Goal: Task Accomplishment & Management: Manage account settings

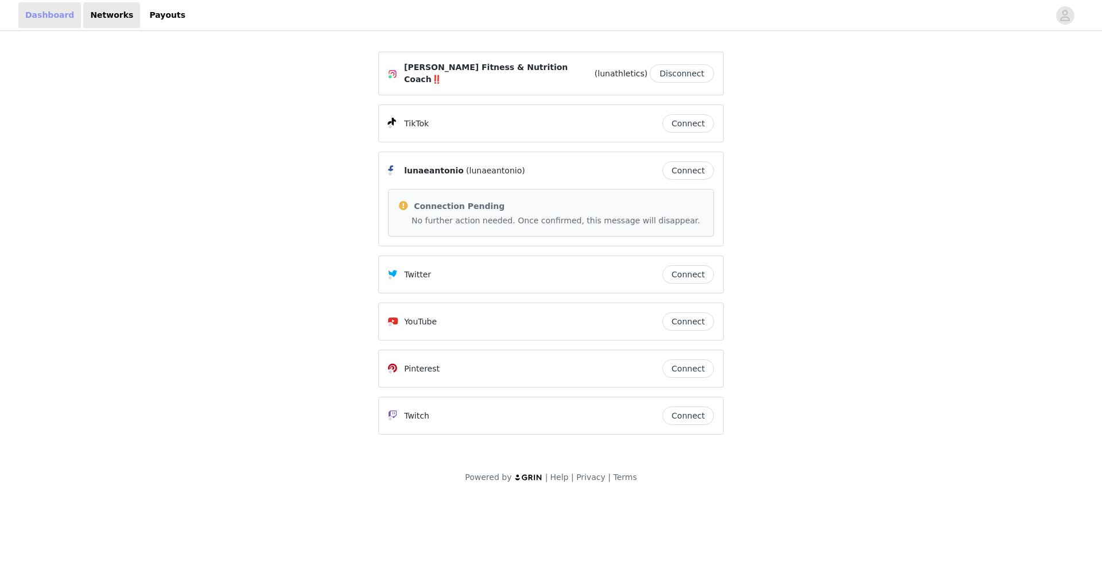
click at [56, 9] on link "Dashboard" at bounding box center [49, 15] width 63 height 26
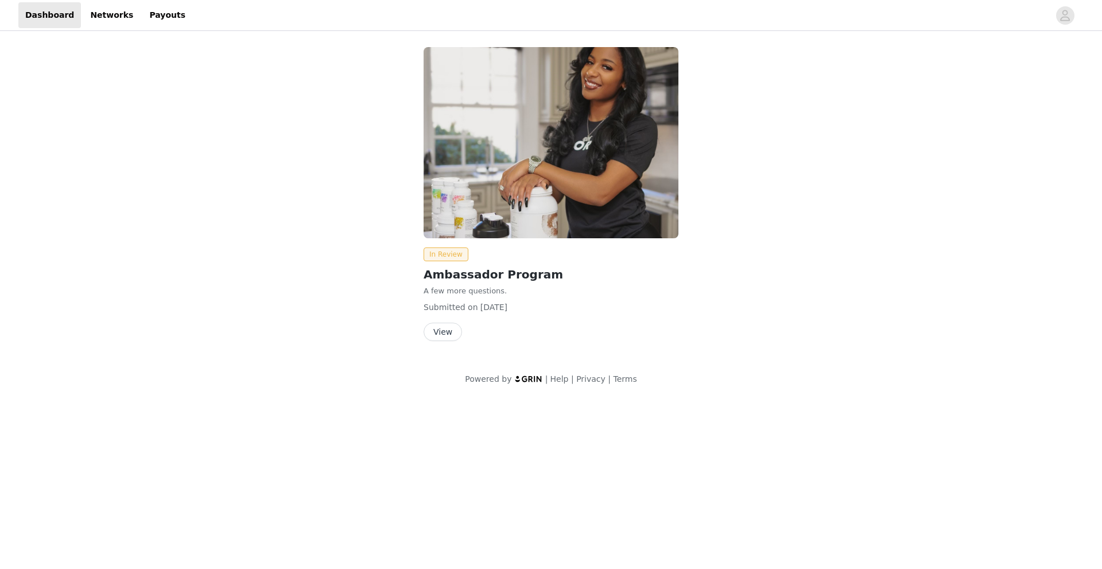
click at [450, 337] on button "View" at bounding box center [443, 332] width 38 height 18
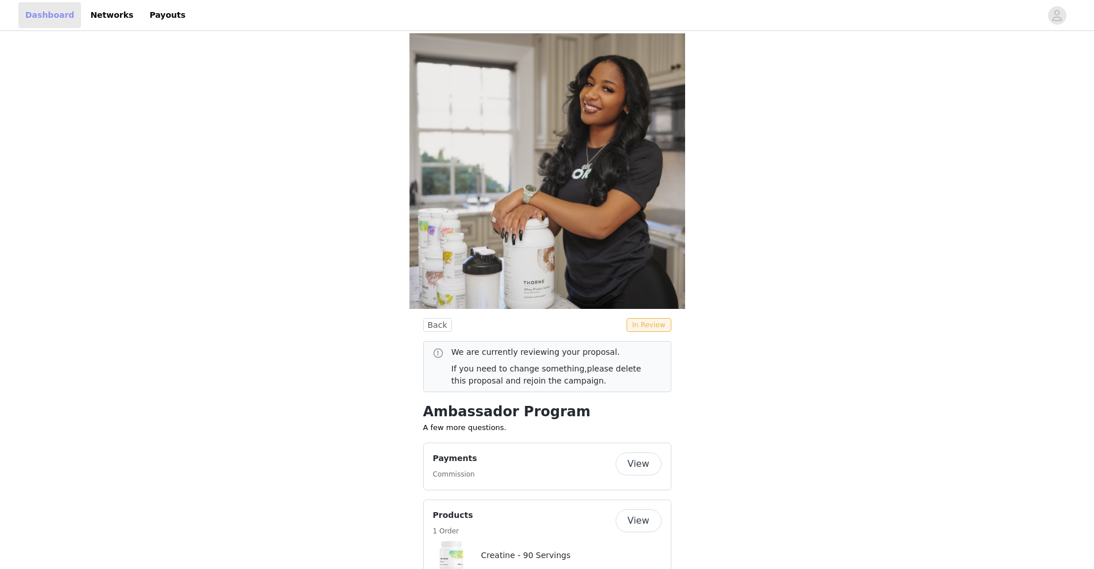
click at [61, 18] on link "Dashboard" at bounding box center [49, 15] width 63 height 26
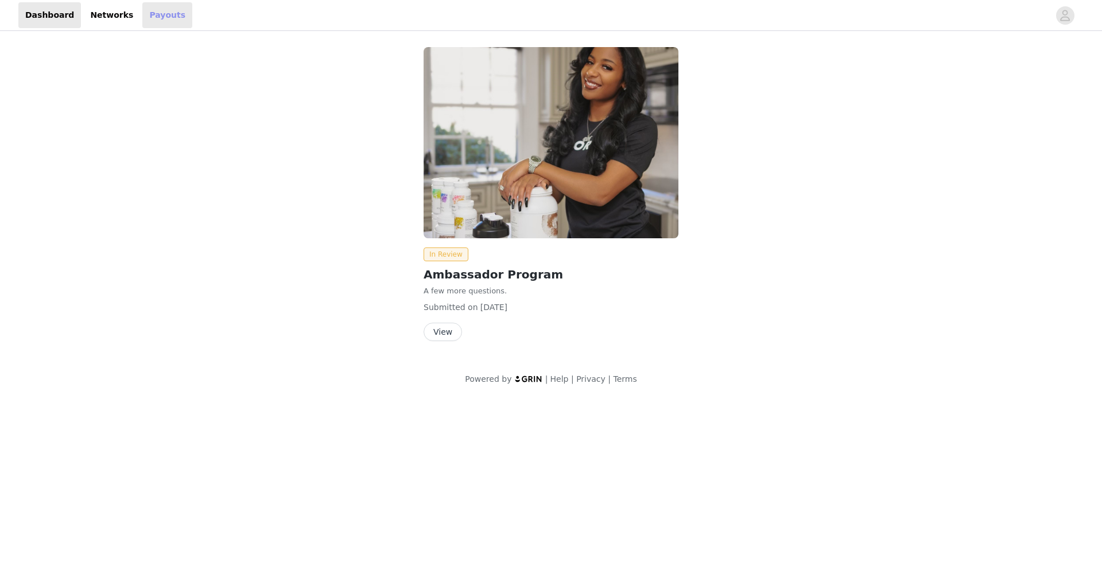
click at [161, 14] on link "Payouts" at bounding box center [167, 15] width 50 height 26
